Goal: Register for event/course

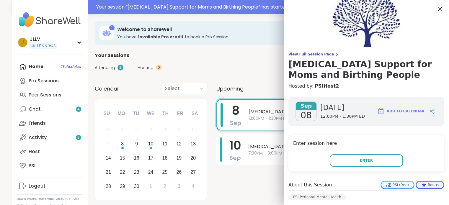
click at [436, 11] on icon at bounding box center [439, 8] width 7 height 7
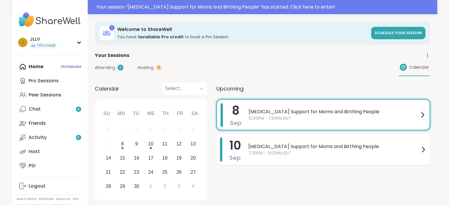
click at [318, 149] on span "[MEDICAL_DATA] Support for Moms and Birthing People" at bounding box center [333, 146] width 171 height 7
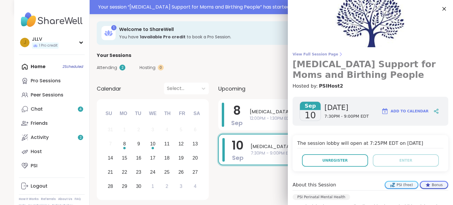
click at [316, 53] on span "View Full Session Page" at bounding box center [371, 54] width 156 height 5
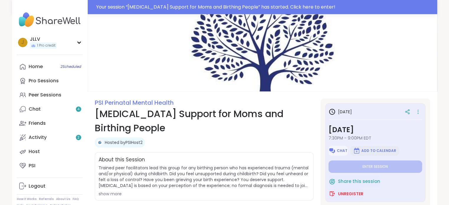
click at [375, 151] on span "Add to Calendar" at bounding box center [378, 150] width 35 height 5
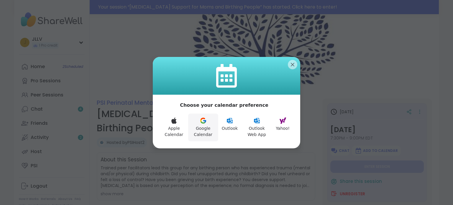
click at [211, 128] on button "Google Calendar" at bounding box center [203, 128] width 30 height 28
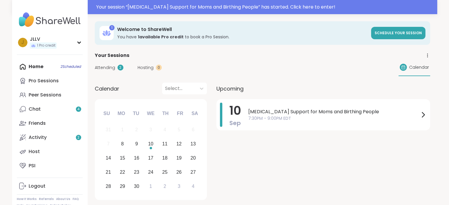
click at [30, 67] on div "Home 2 Scheduled Pro Sessions Peer Sessions Chat 4 Friends Activity 2 Host PSI" at bounding box center [50, 116] width 66 height 113
click at [23, 66] on div "Home 2 Scheduled Pro Sessions Peer Sessions Chat 4 Friends Activity 2 Host PSI" at bounding box center [50, 116] width 66 height 113
click at [39, 94] on div "Peer Sessions" at bounding box center [45, 95] width 33 height 6
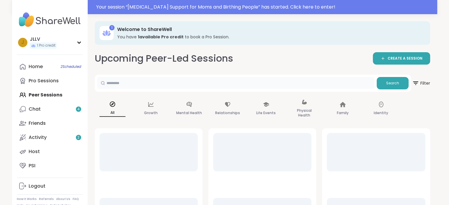
click at [122, 83] on input "text" at bounding box center [235, 83] width 277 height 12
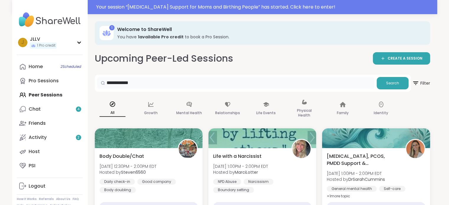
type input "**********"
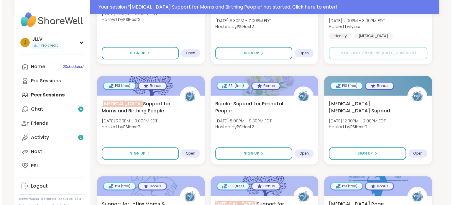
scroll to position [756, 0]
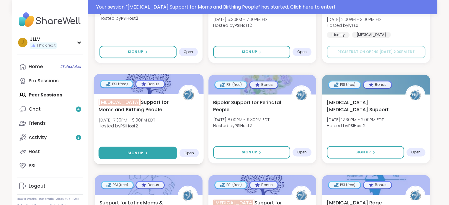
click at [125, 154] on button "Sign Up" at bounding box center [137, 153] width 79 height 13
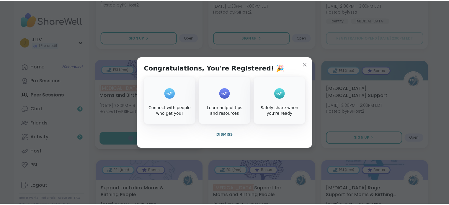
scroll to position [742, 0]
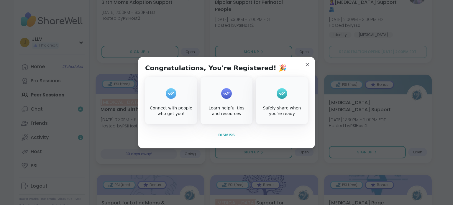
click at [229, 131] on button "Dismiss" at bounding box center [226, 135] width 163 height 12
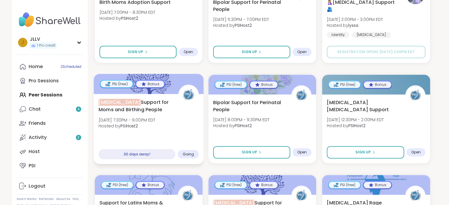
click at [173, 128] on div "[MEDICAL_DATA] Support for Moms and Birthing People [DATE] 7:30PM - 9:00PM EDT …" at bounding box center [148, 116] width 100 height 34
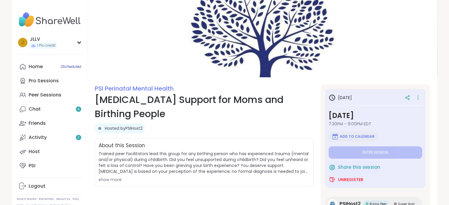
click at [347, 134] on span "Add to Calendar" at bounding box center [357, 136] width 35 height 5
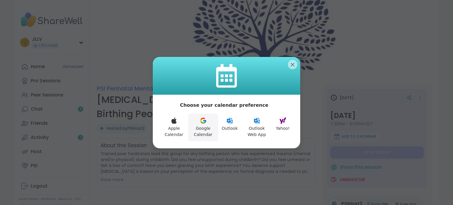
click at [202, 120] on icon at bounding box center [203, 120] width 7 height 7
